Goal: Task Accomplishment & Management: Manage account settings

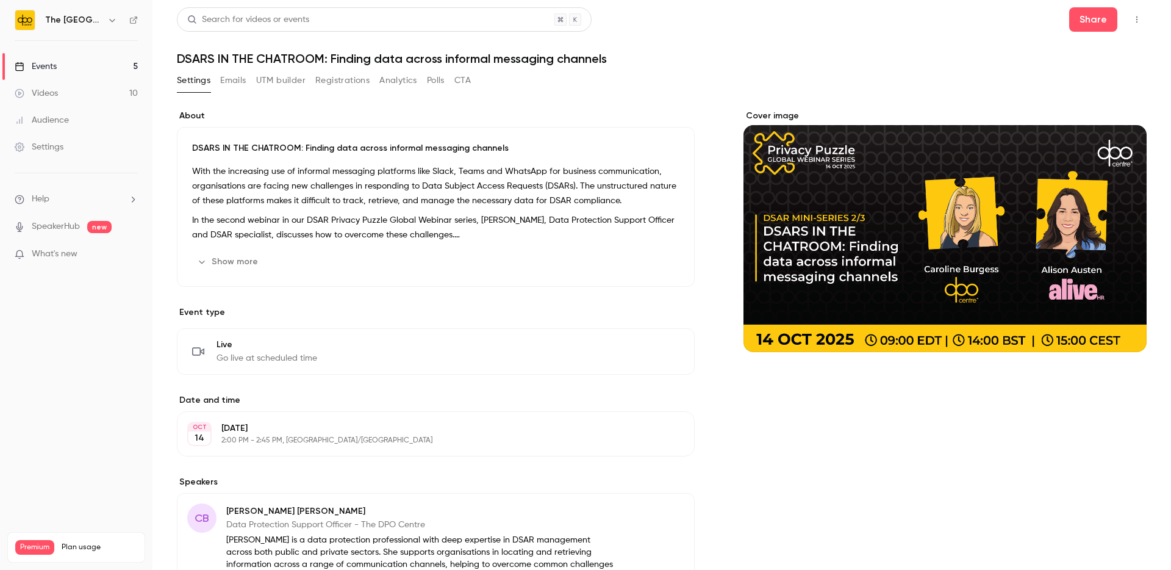
click at [57, 71] on div "Events" at bounding box center [36, 66] width 42 height 12
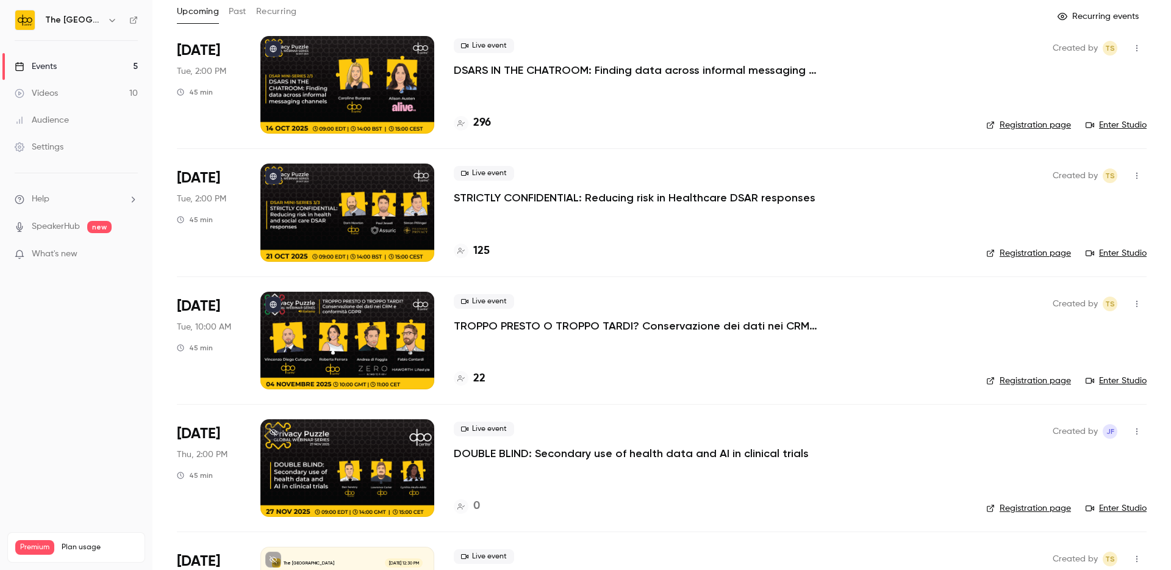
scroll to position [57, 0]
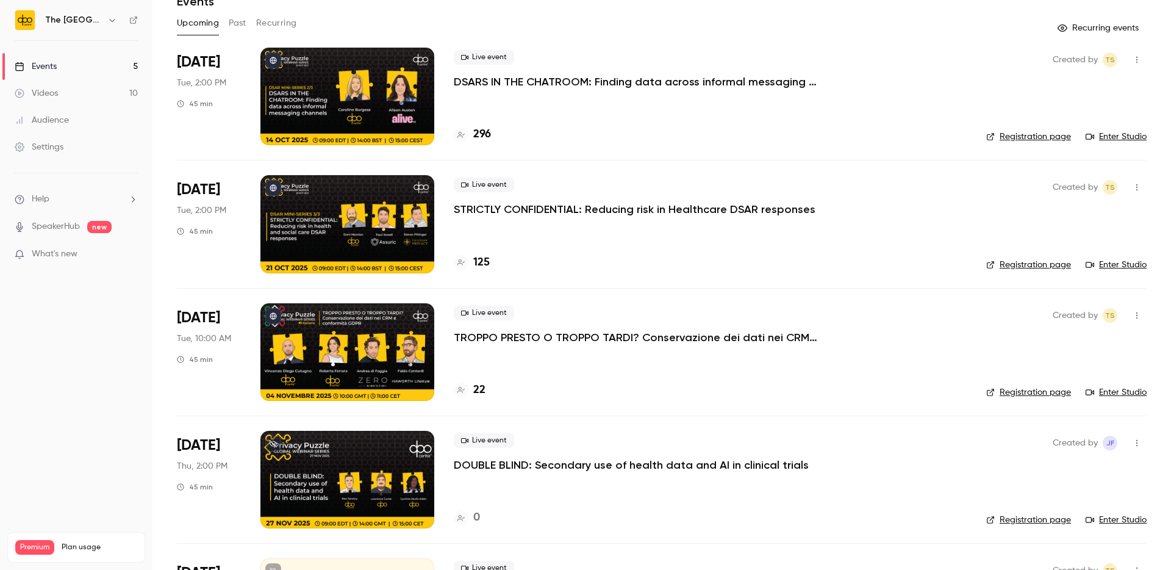
click at [581, 464] on p "DOUBLE BLIND: Secondary use of health data and AI in clinical trials" at bounding box center [631, 464] width 355 height 15
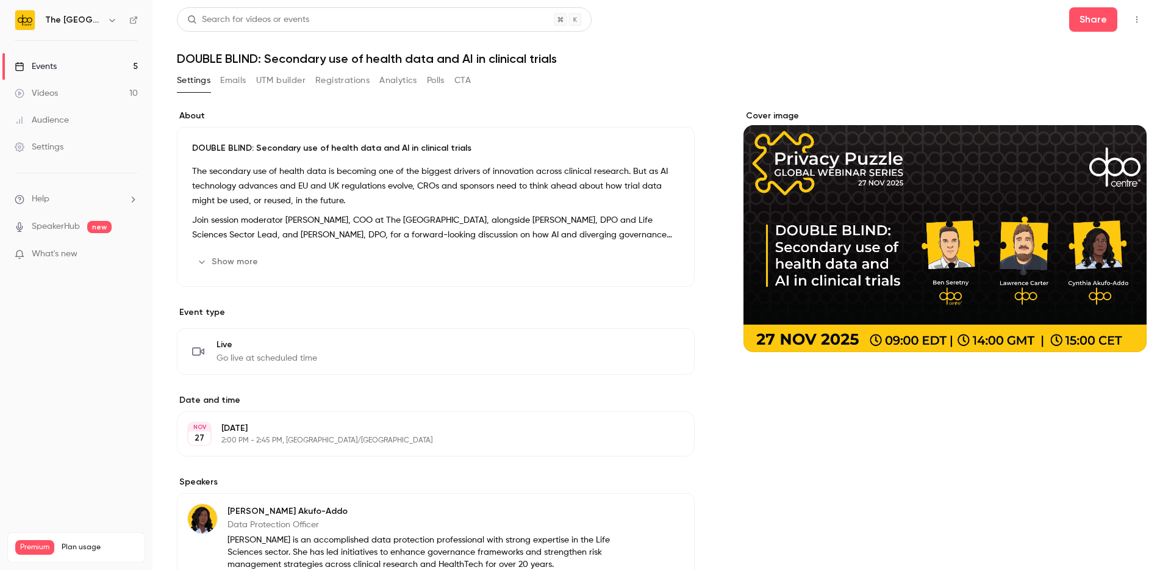
click at [233, 82] on button "Emails" at bounding box center [233, 81] width 26 height 20
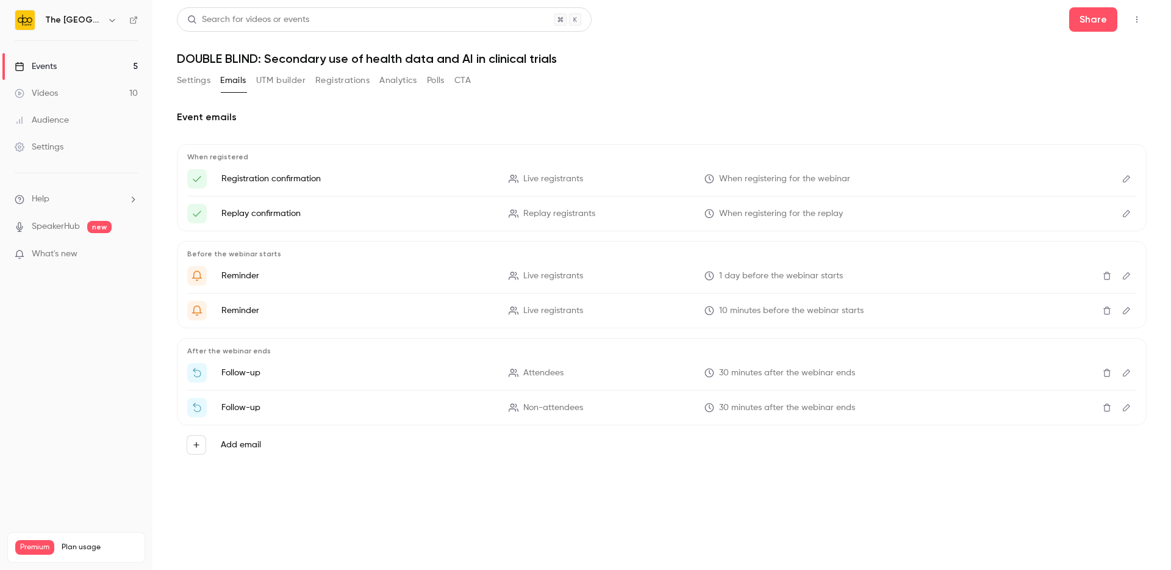
click at [1123, 181] on icon "Edit" at bounding box center [1126, 178] width 7 height 7
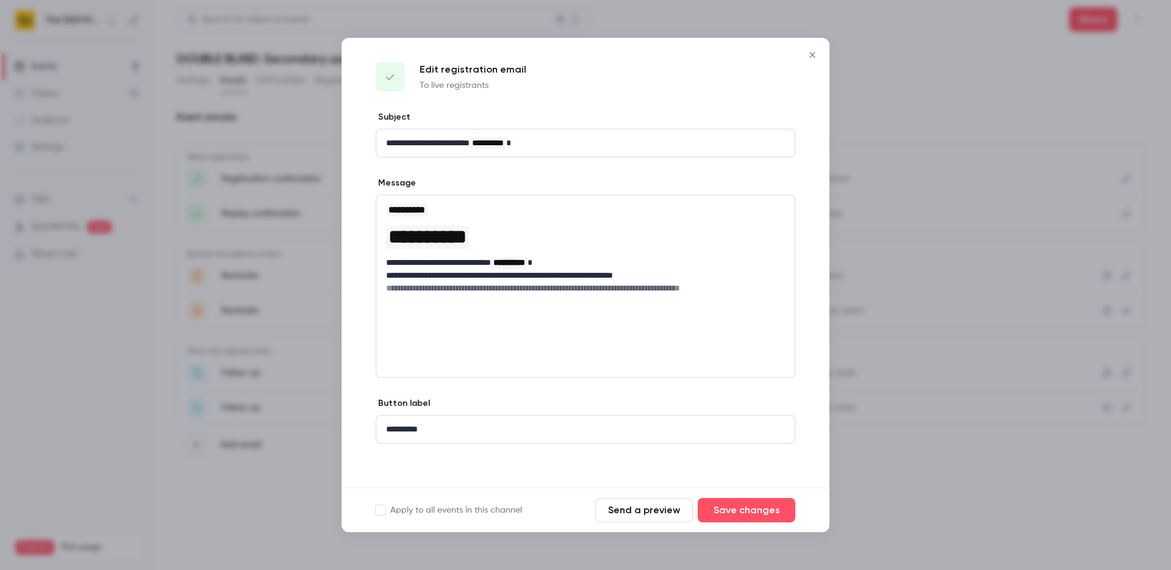
click at [814, 52] on icon "Close" at bounding box center [812, 55] width 15 height 10
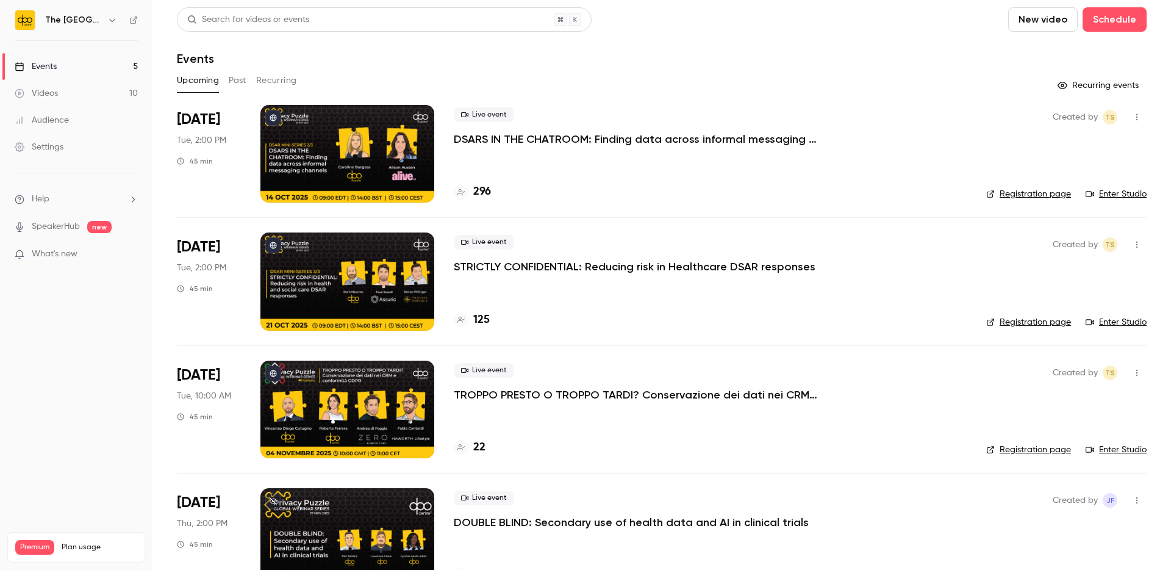
click at [514, 140] on p "DSARS IN THE CHATROOM: Finding data across informal messaging channels" at bounding box center [637, 139] width 366 height 15
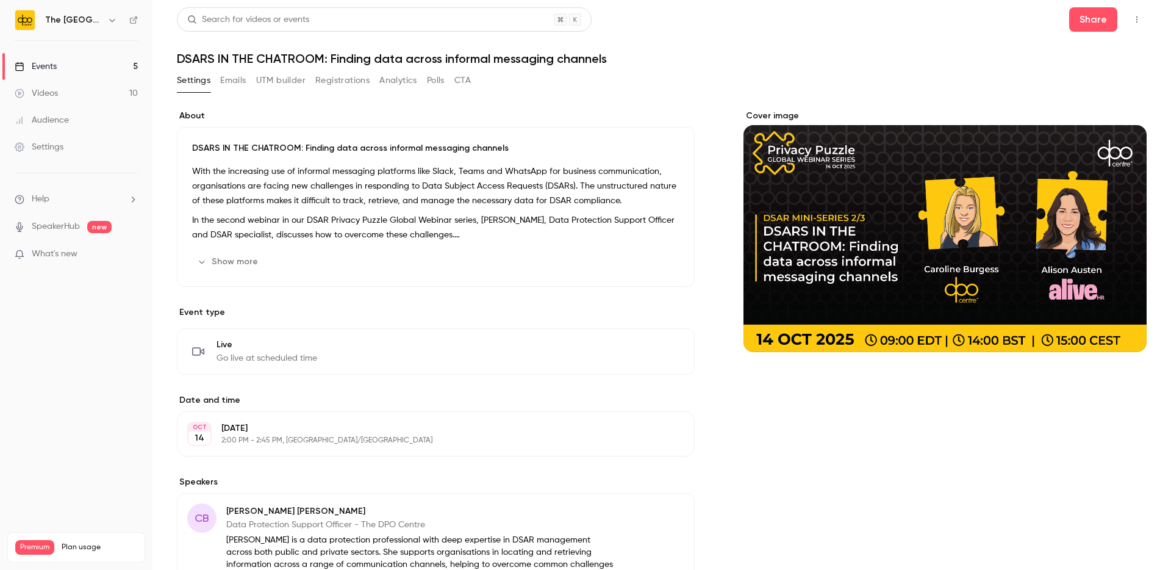
click at [434, 81] on button "Polls" at bounding box center [436, 81] width 18 height 20
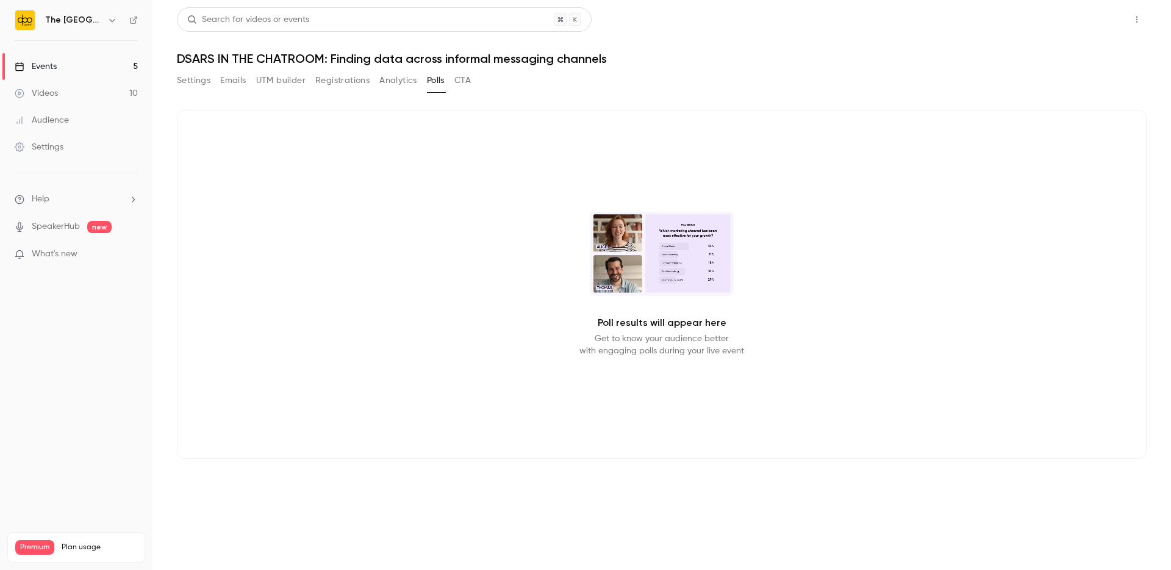
click at [1092, 24] on button "Share" at bounding box center [1093, 19] width 48 height 24
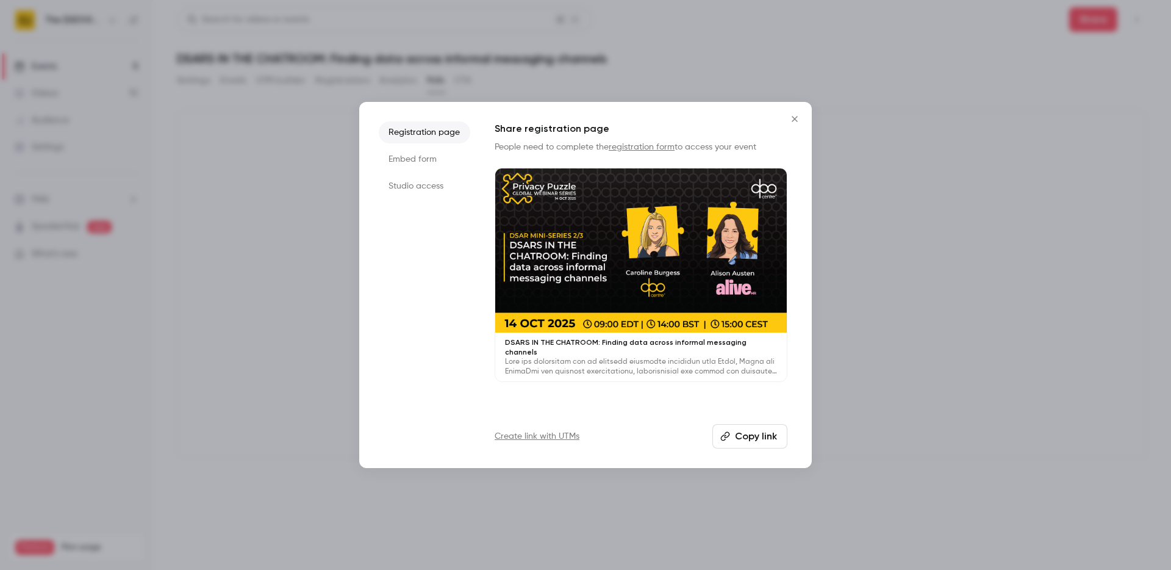
click at [418, 191] on li "Studio access" at bounding box center [424, 186] width 91 height 22
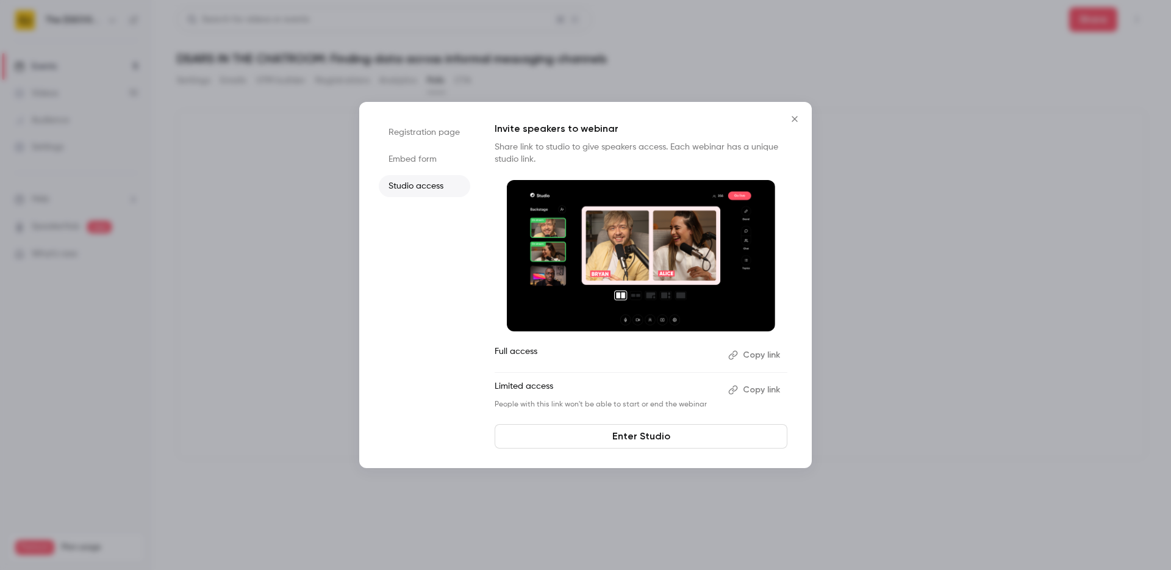
click at [754, 354] on button "Copy link" at bounding box center [755, 355] width 64 height 20
